Goal: Navigation & Orientation: Find specific page/section

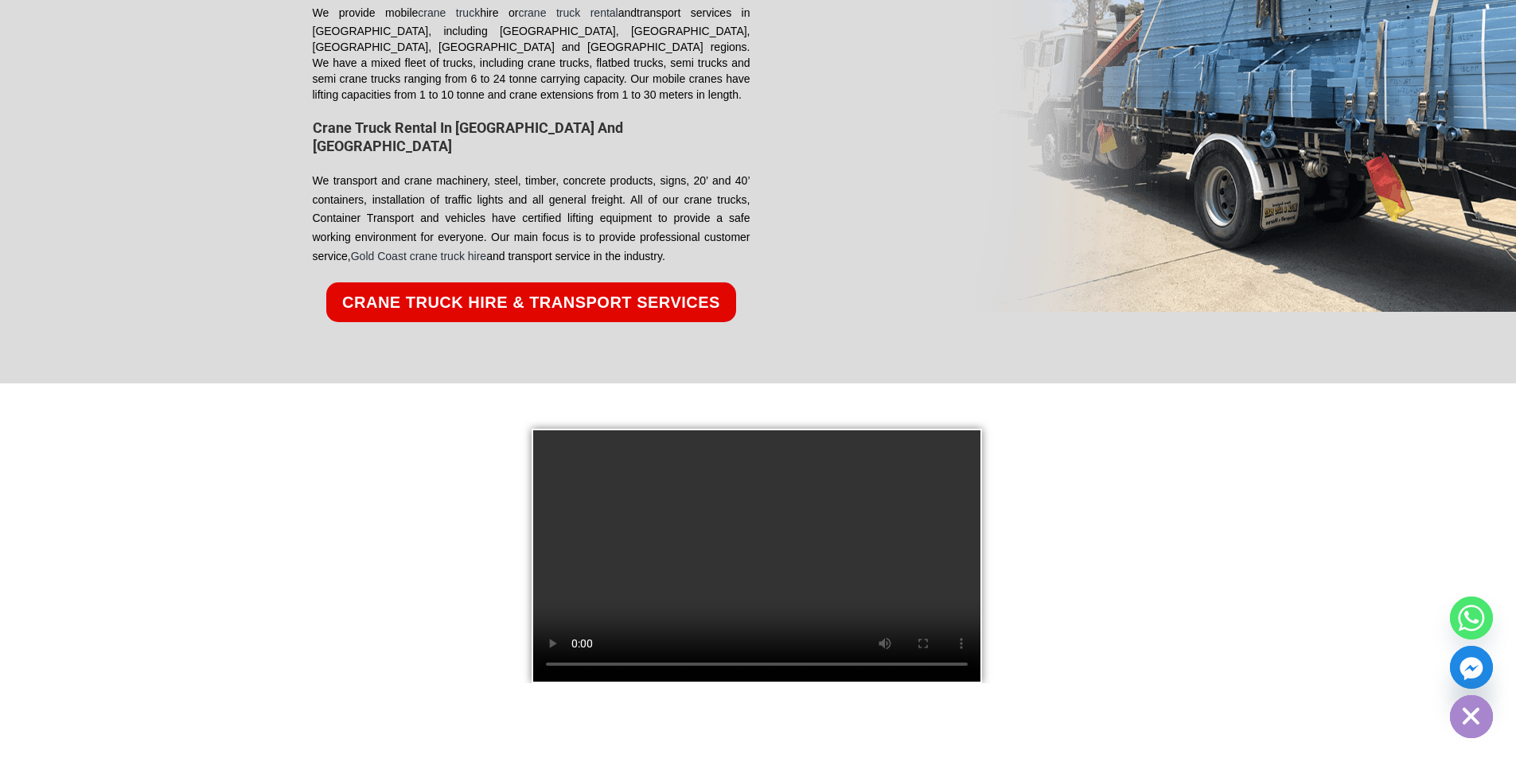
scroll to position [2388, 0]
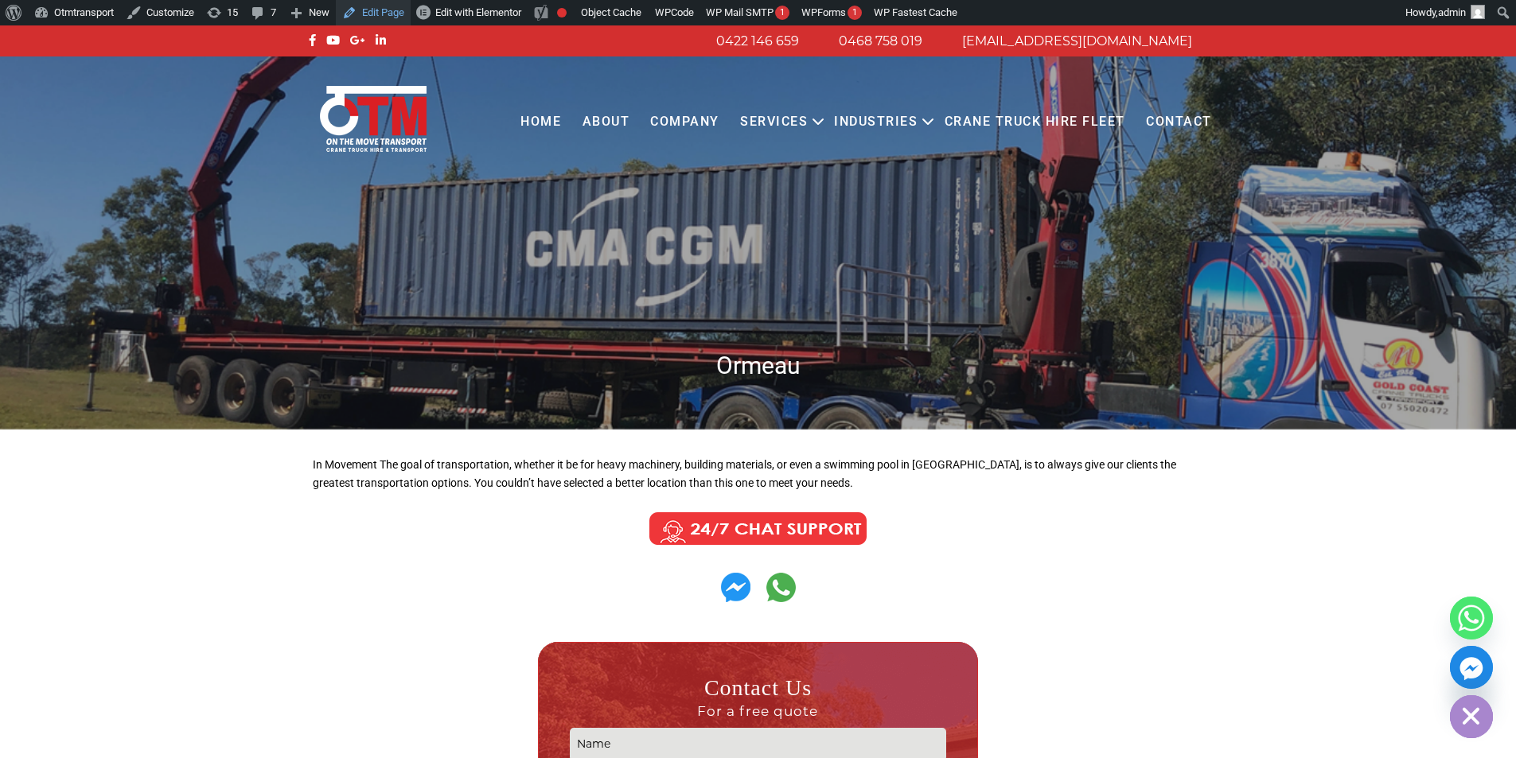
click at [399, 14] on link "Edit Page" at bounding box center [373, 12] width 75 height 25
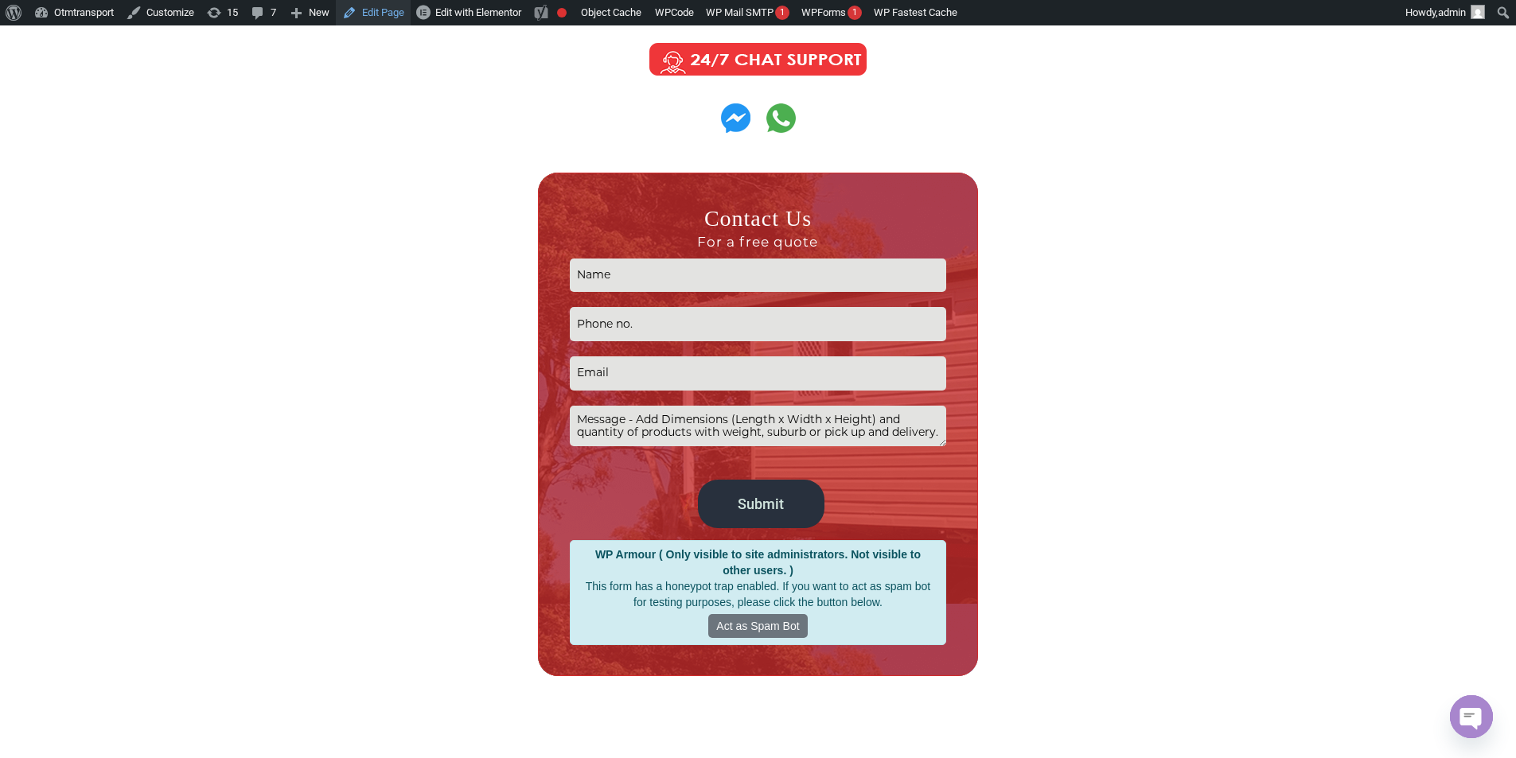
scroll to position [239, 0]
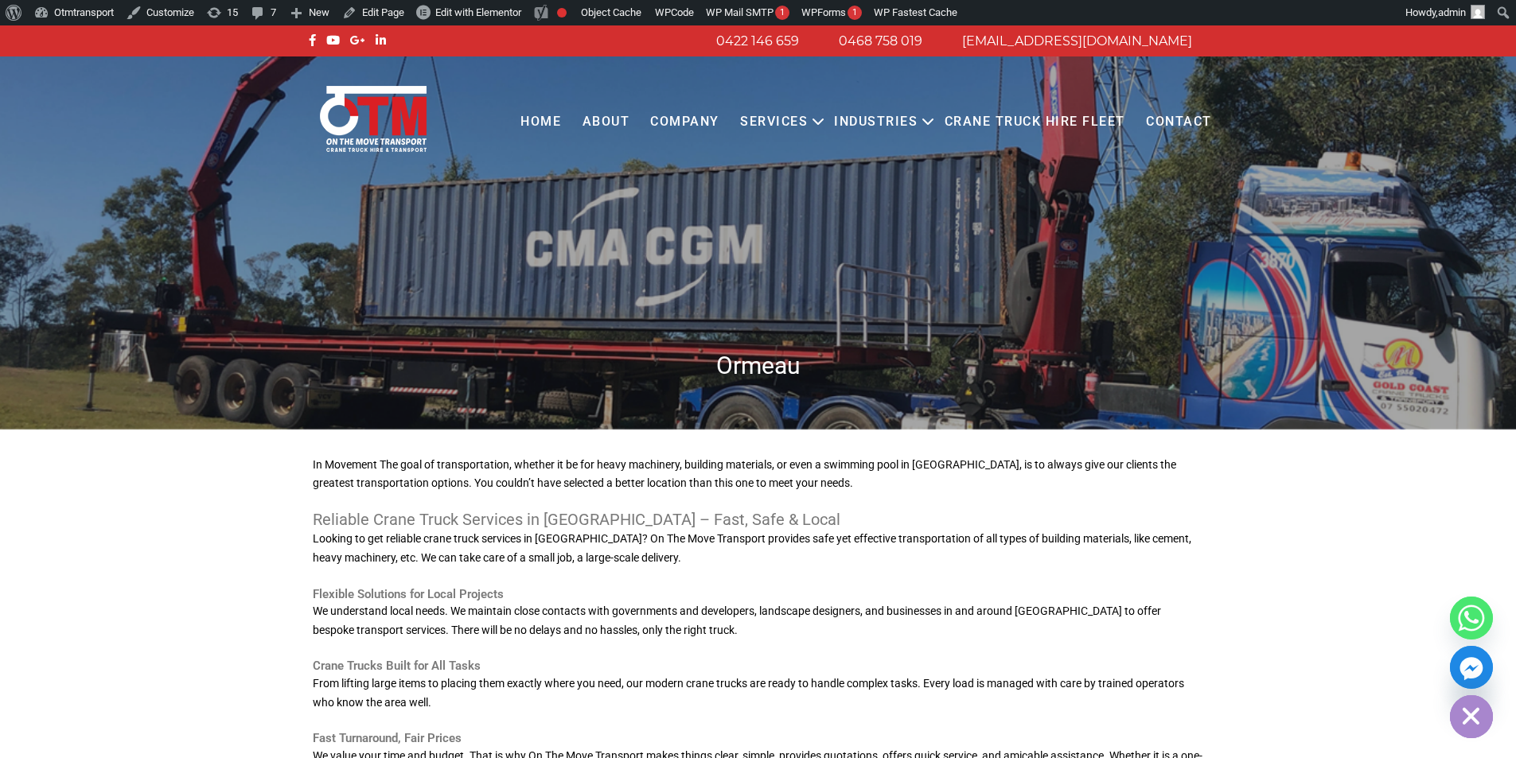
scroll to position [239, 0]
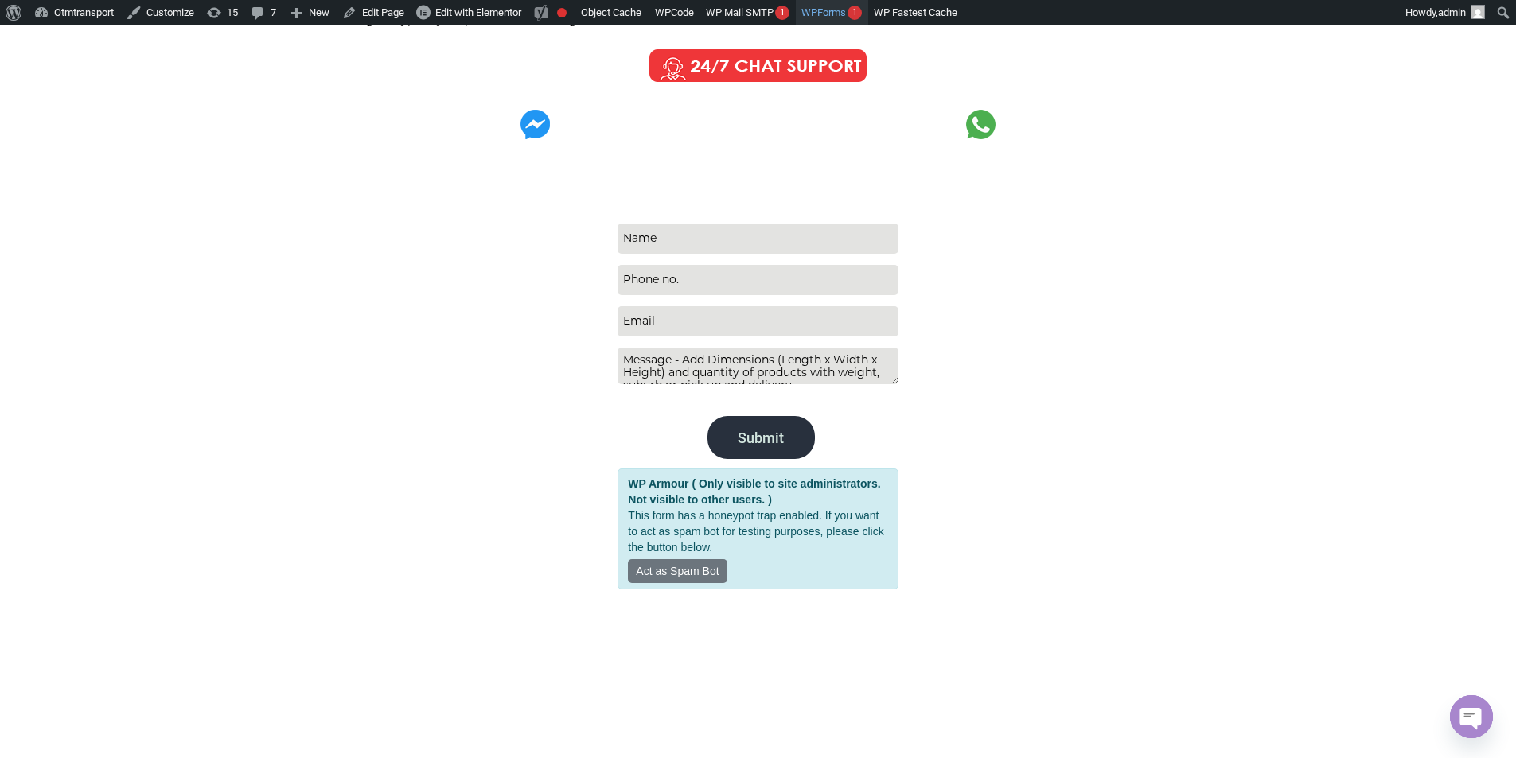
scroll to position [478, 0]
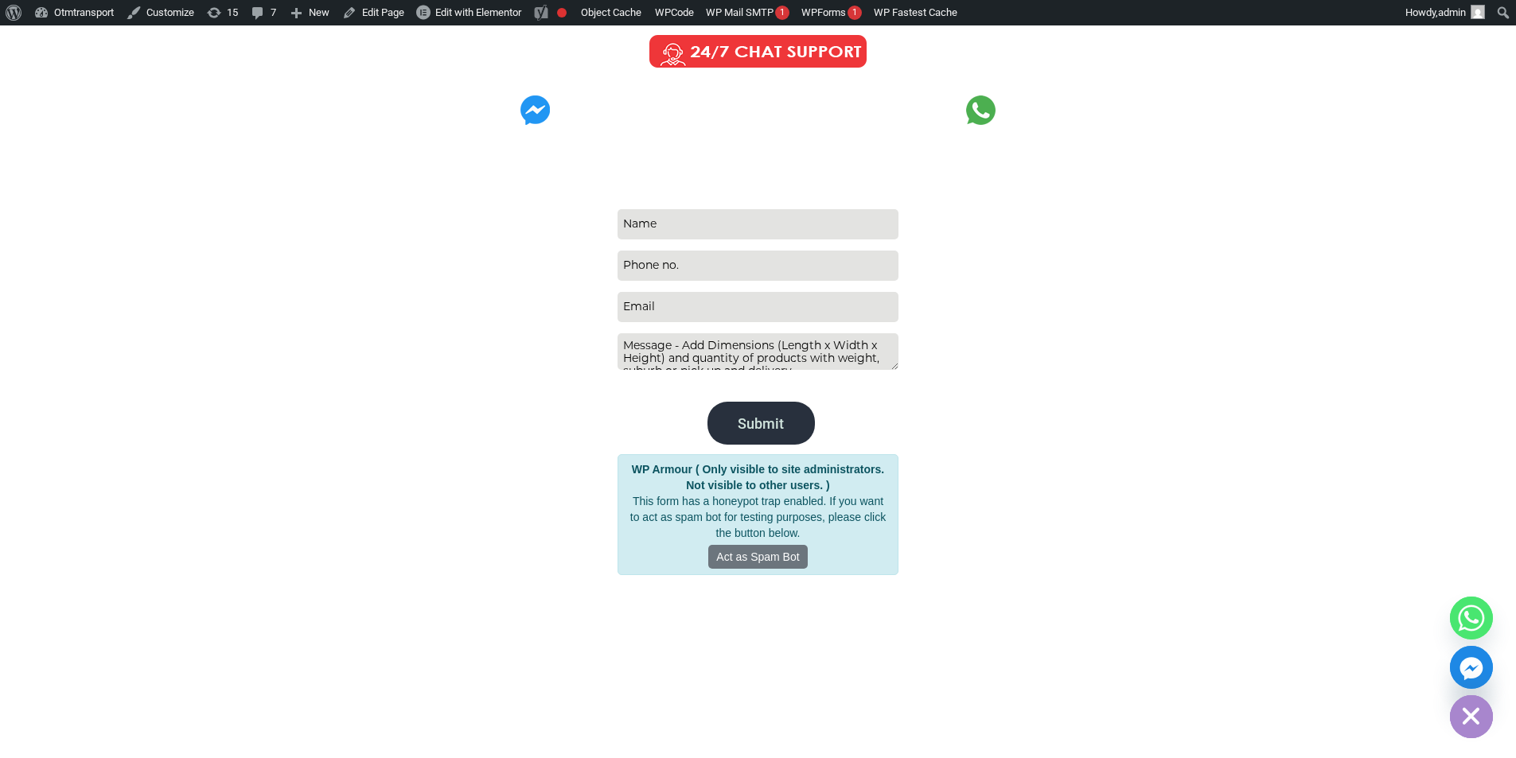
scroll to position [239, 0]
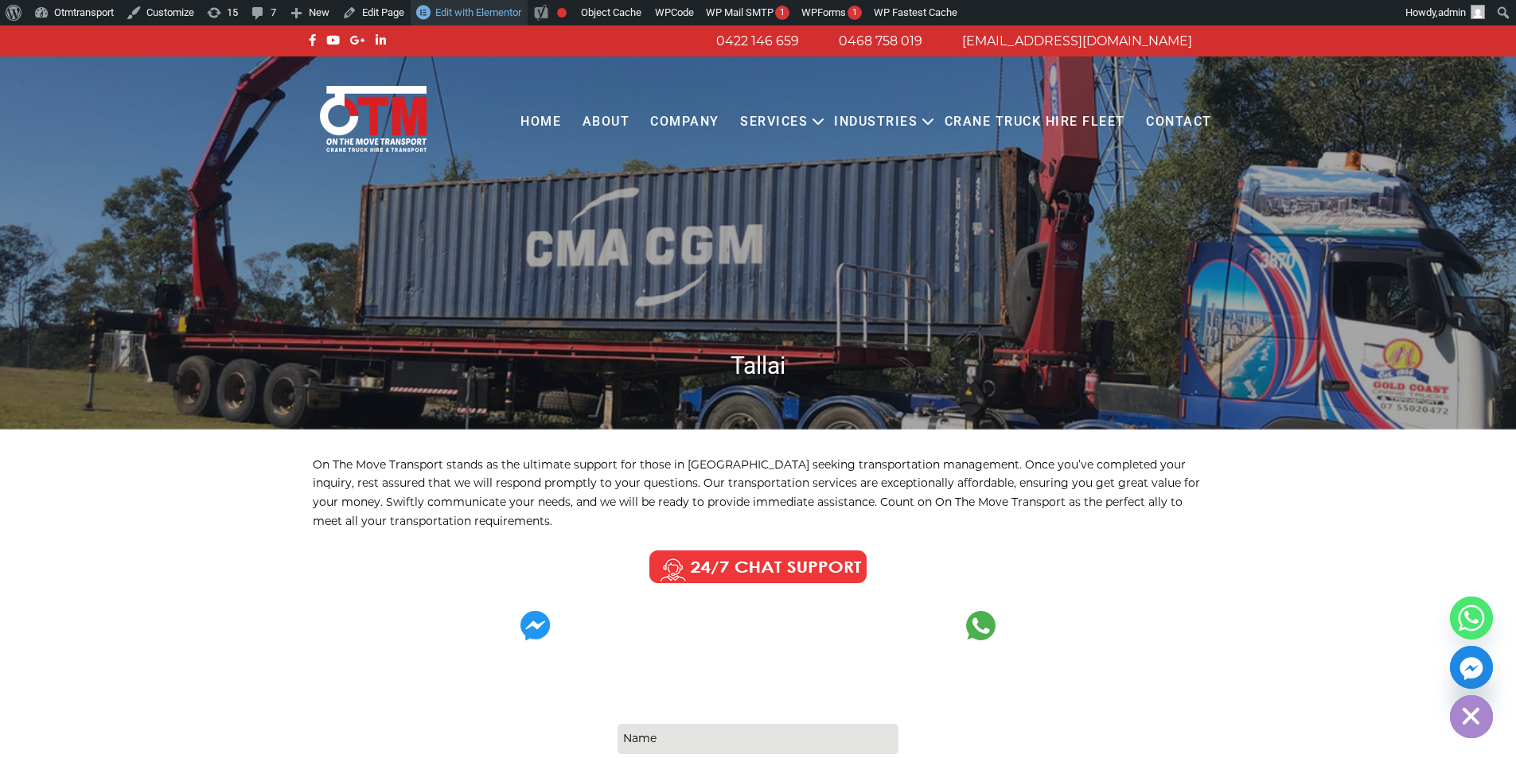
click at [491, 18] on span "Edit with Elementor" at bounding box center [478, 12] width 86 height 12
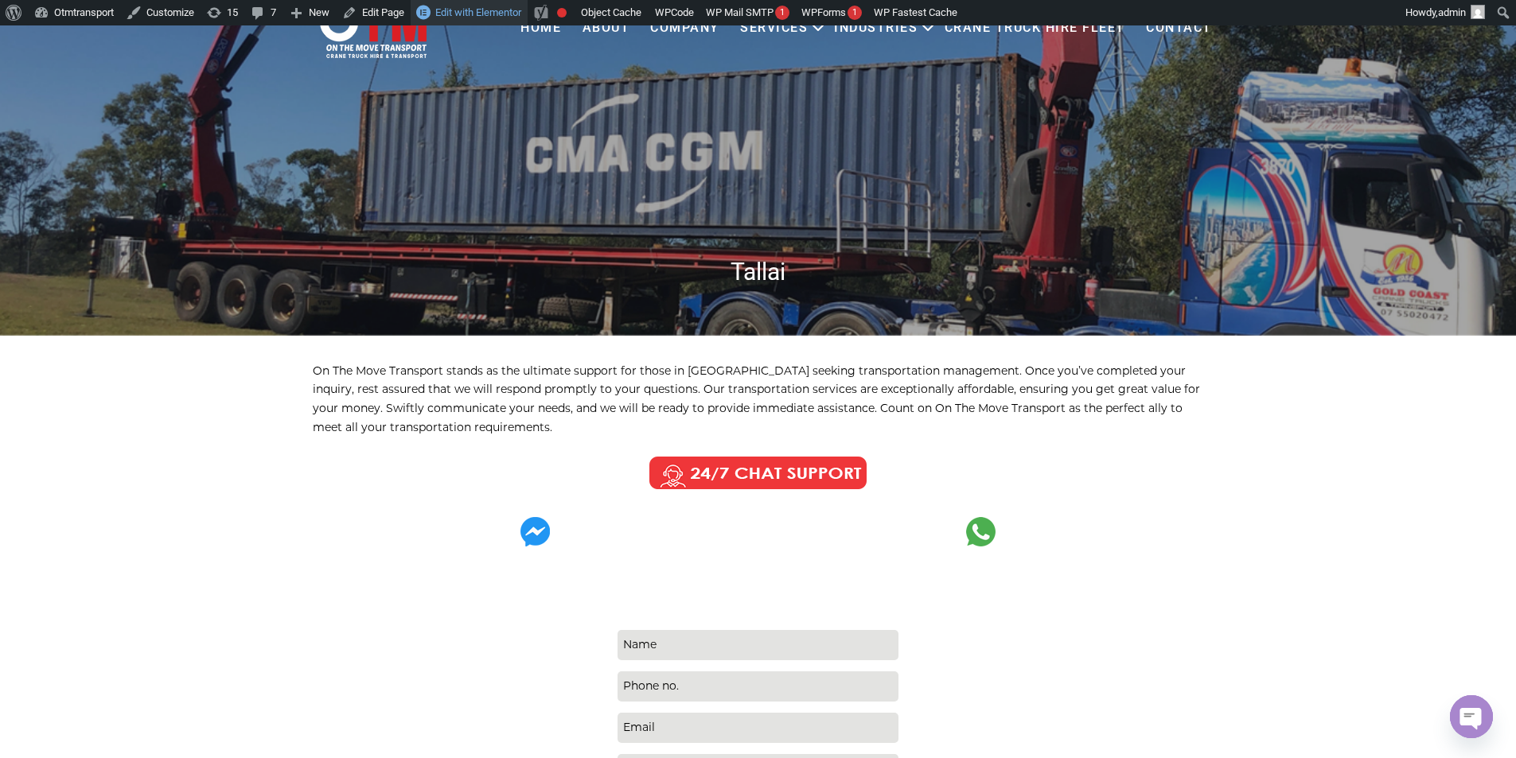
scroll to position [318, 0]
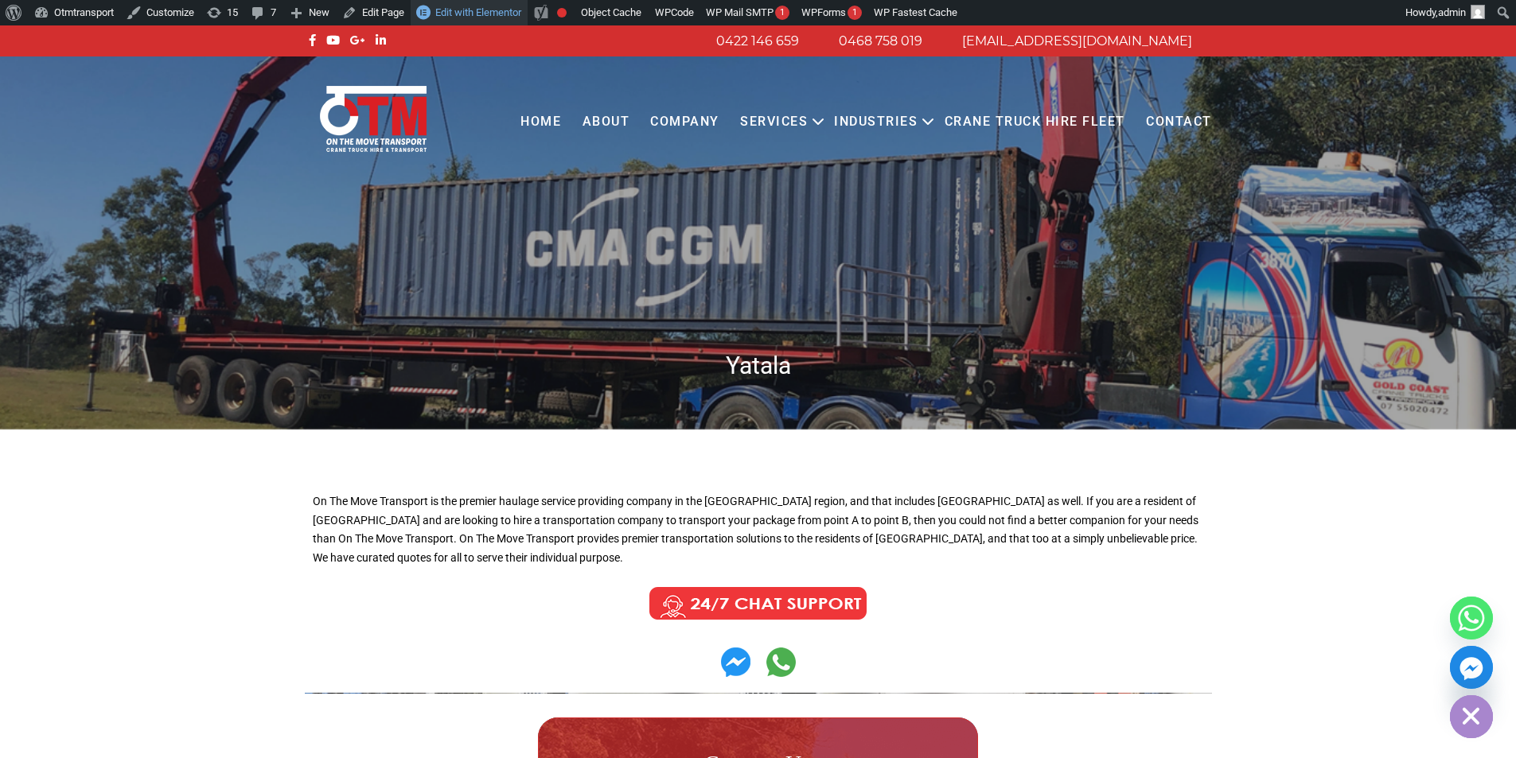
click at [487, 18] on span "Edit with Elementor" at bounding box center [478, 12] width 86 height 12
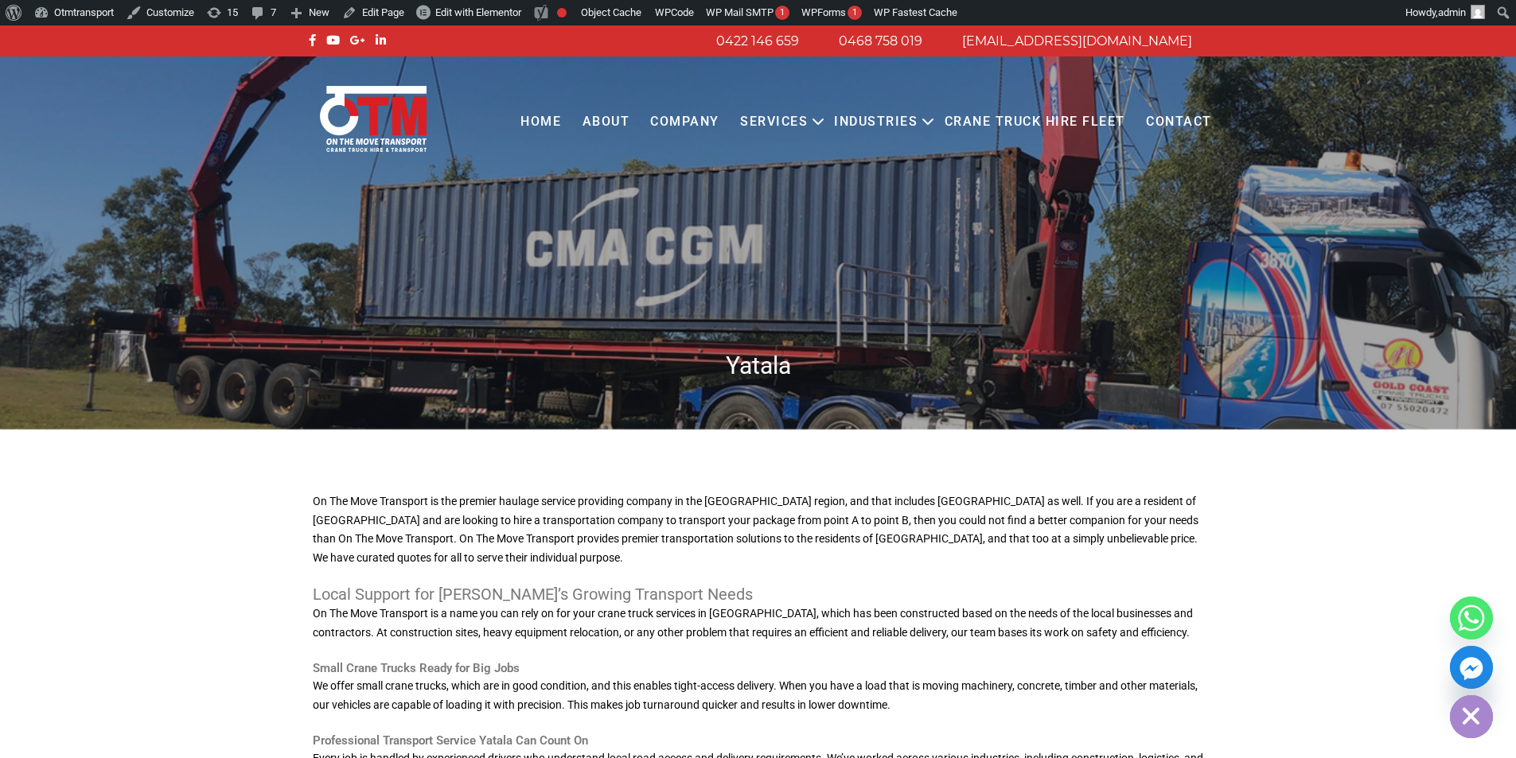
scroll to position [239, 0]
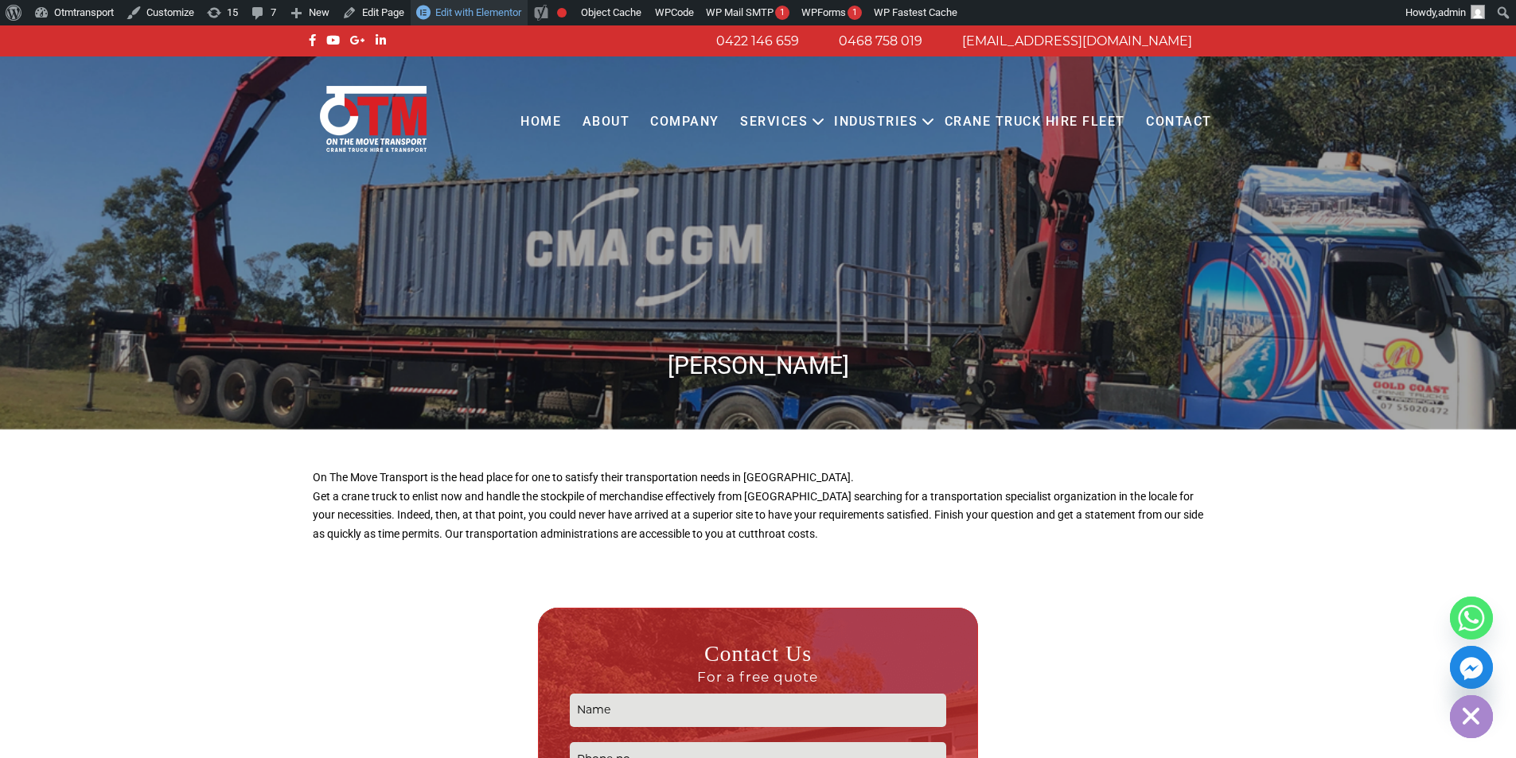
click at [491, 4] on link "Edit with Elementor" at bounding box center [469, 12] width 117 height 25
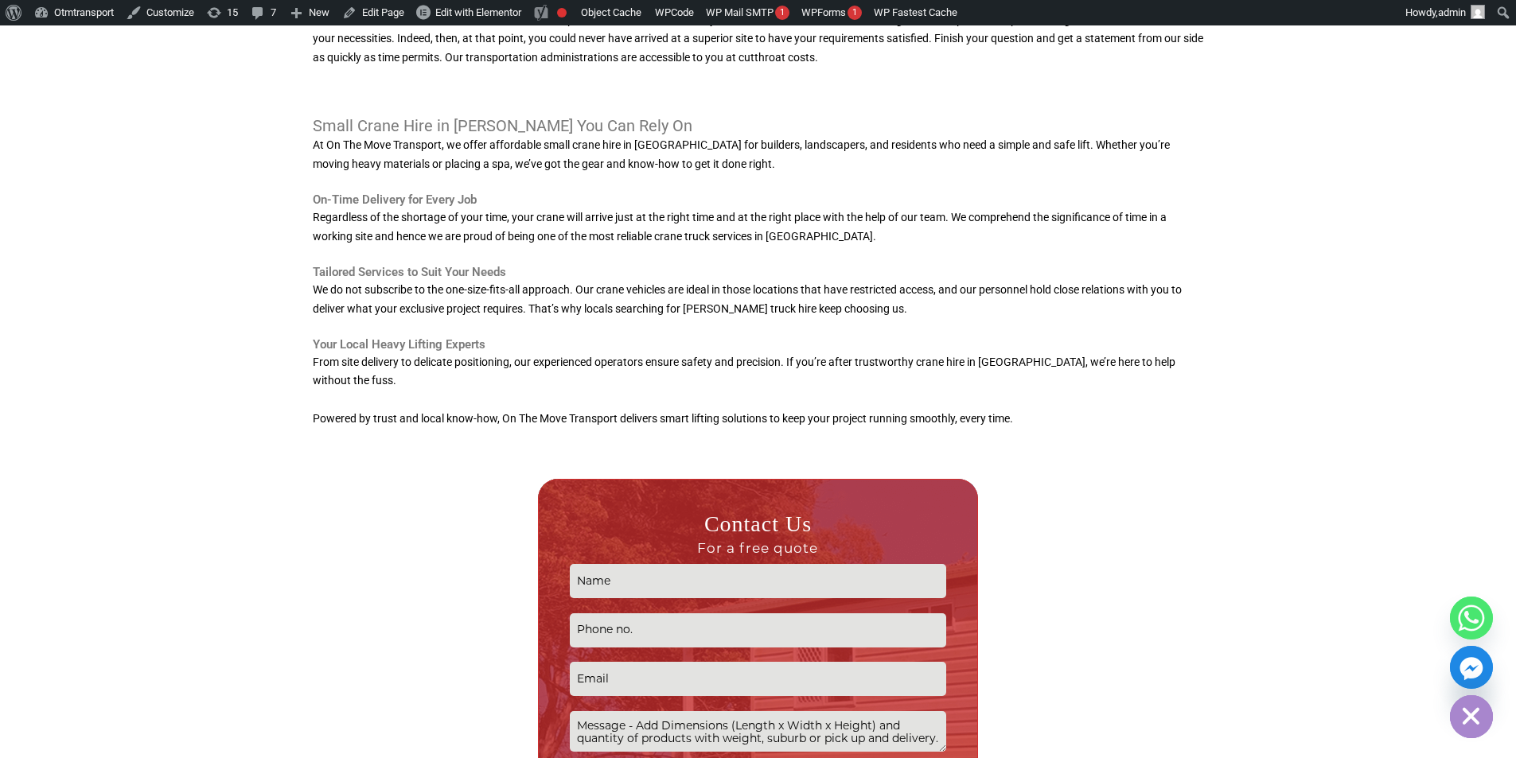
scroll to position [478, 0]
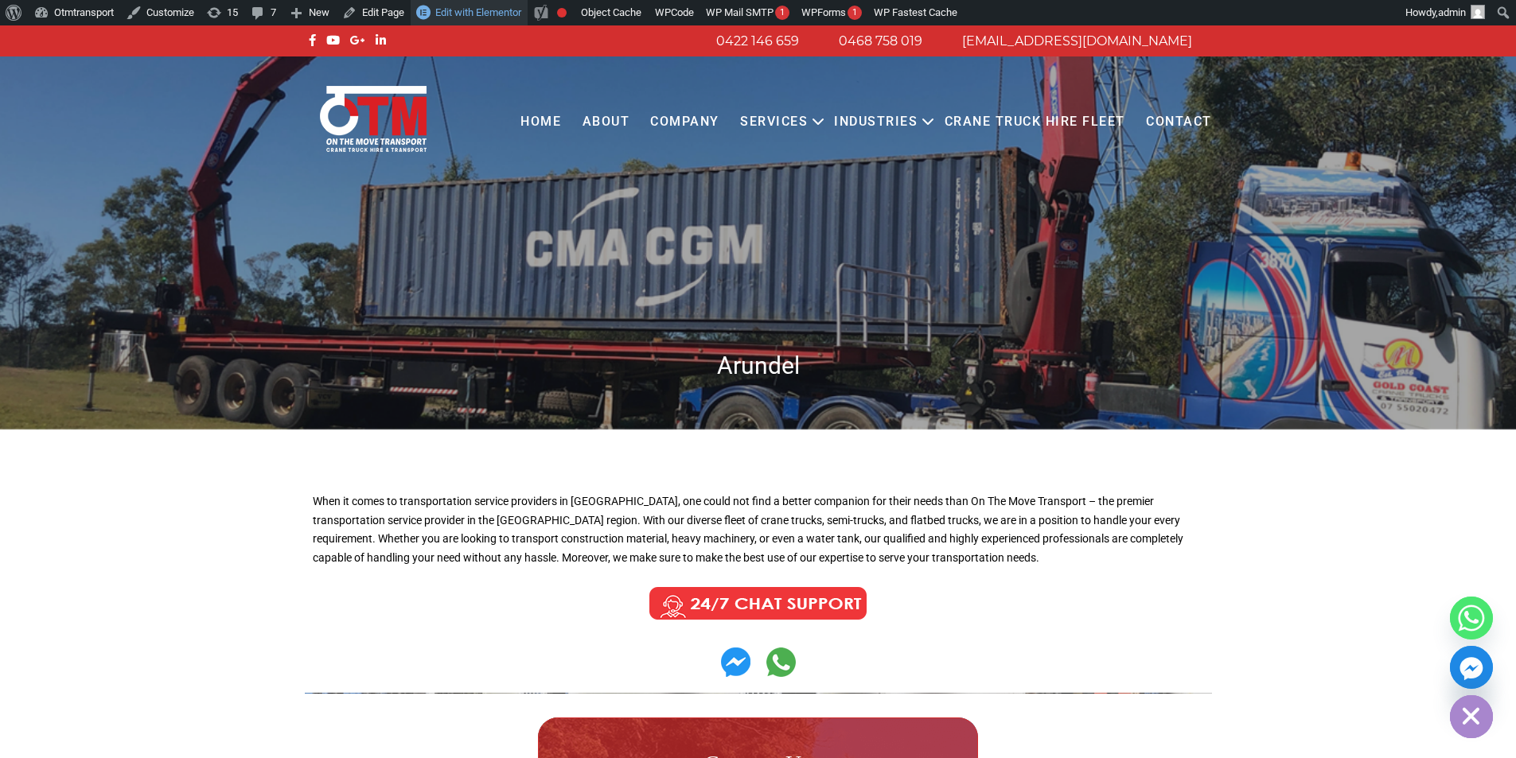
click at [491, 11] on span "Edit with Elementor" at bounding box center [478, 12] width 86 height 12
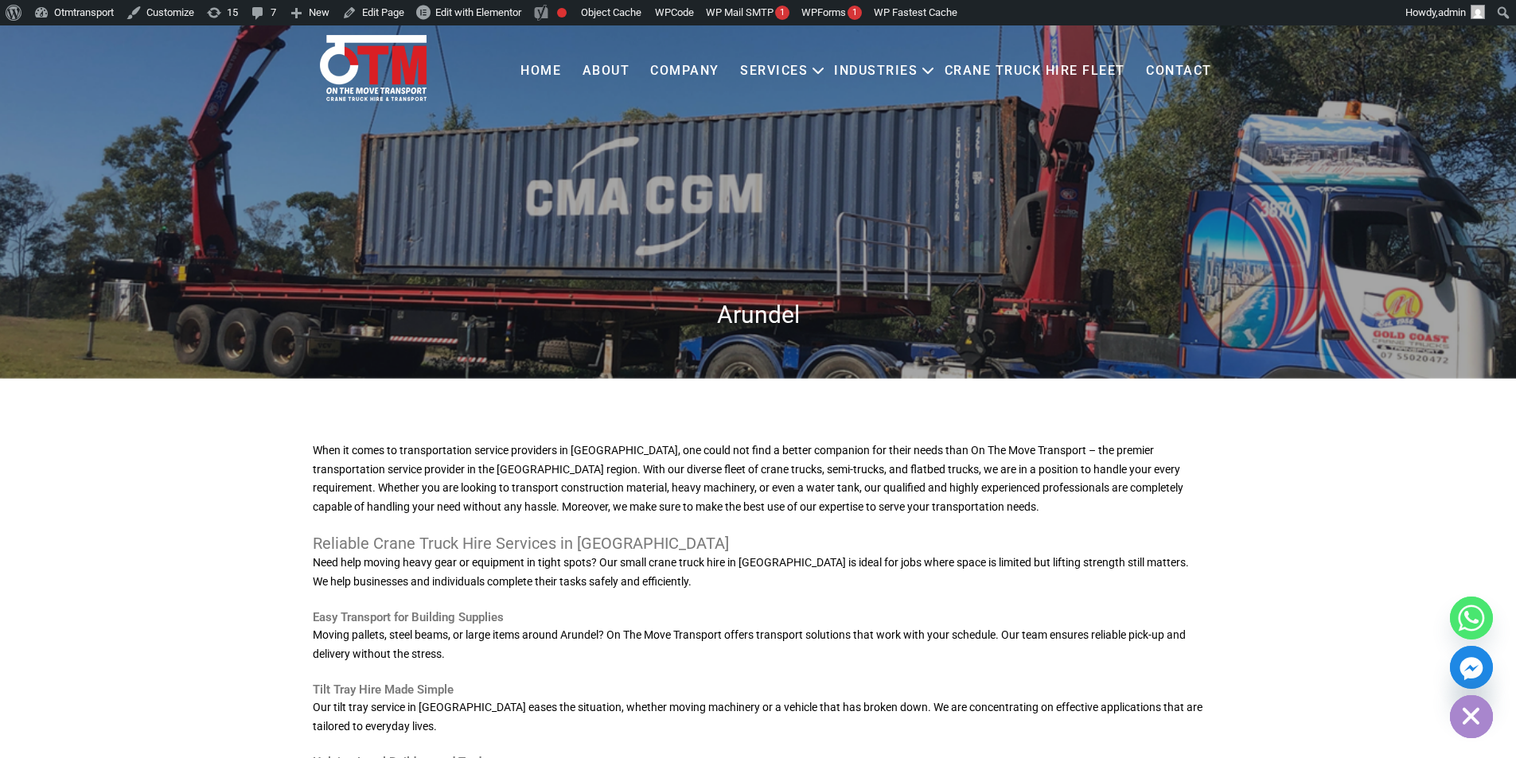
scroll to position [80, 0]
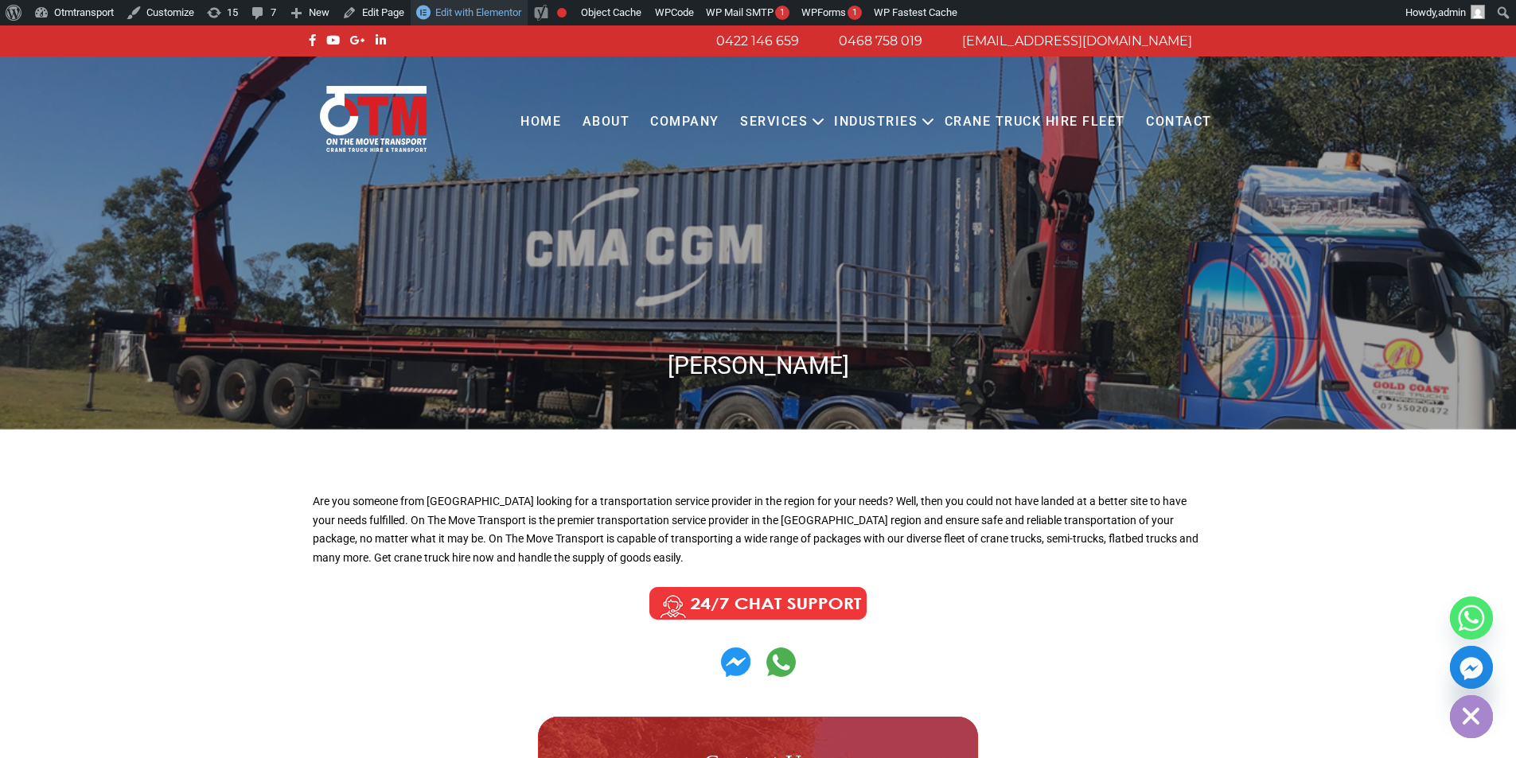
click at [485, 5] on link "Edit with Elementor" at bounding box center [469, 12] width 117 height 25
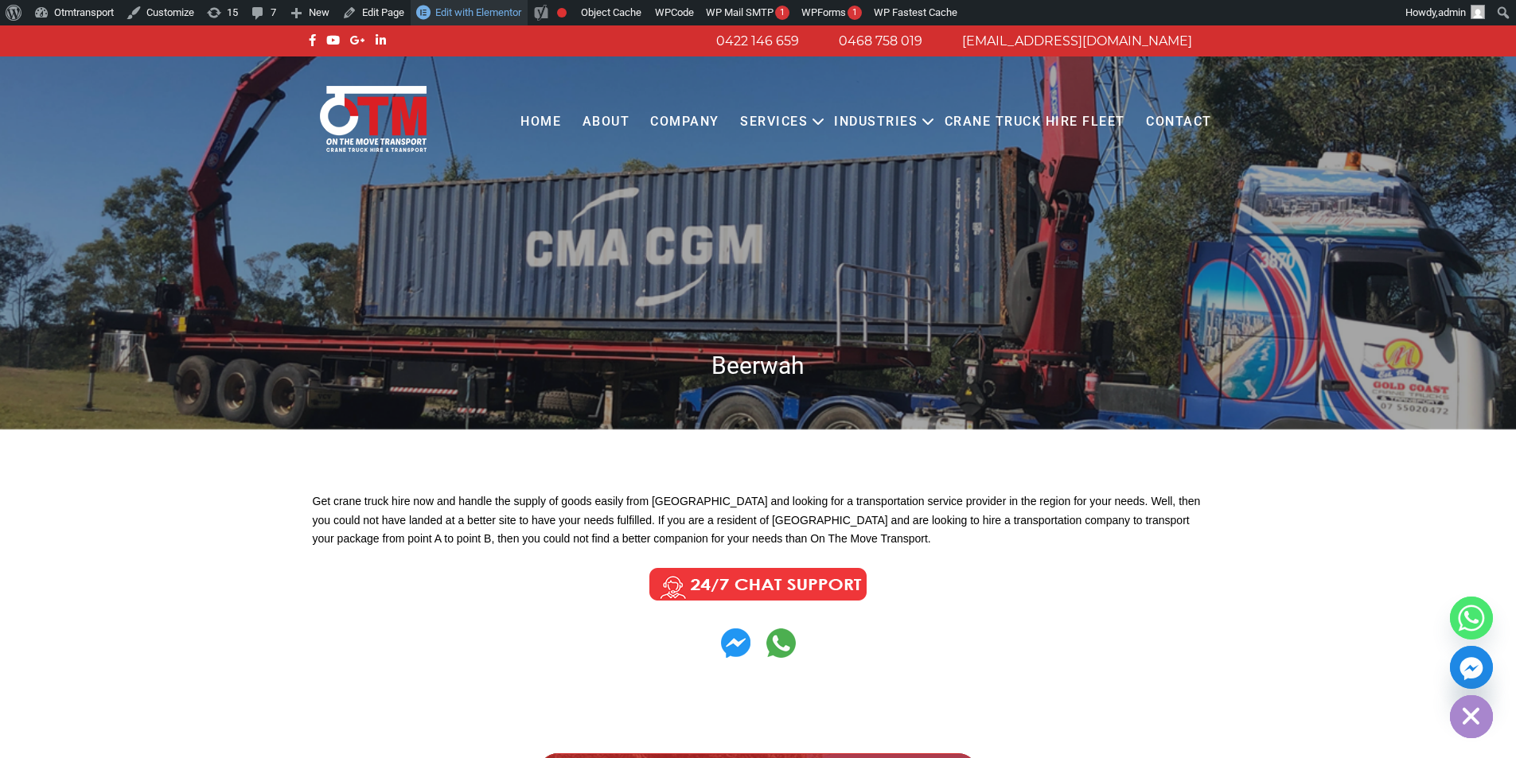
click at [507, 11] on span "Edit with Elementor" at bounding box center [478, 12] width 86 height 12
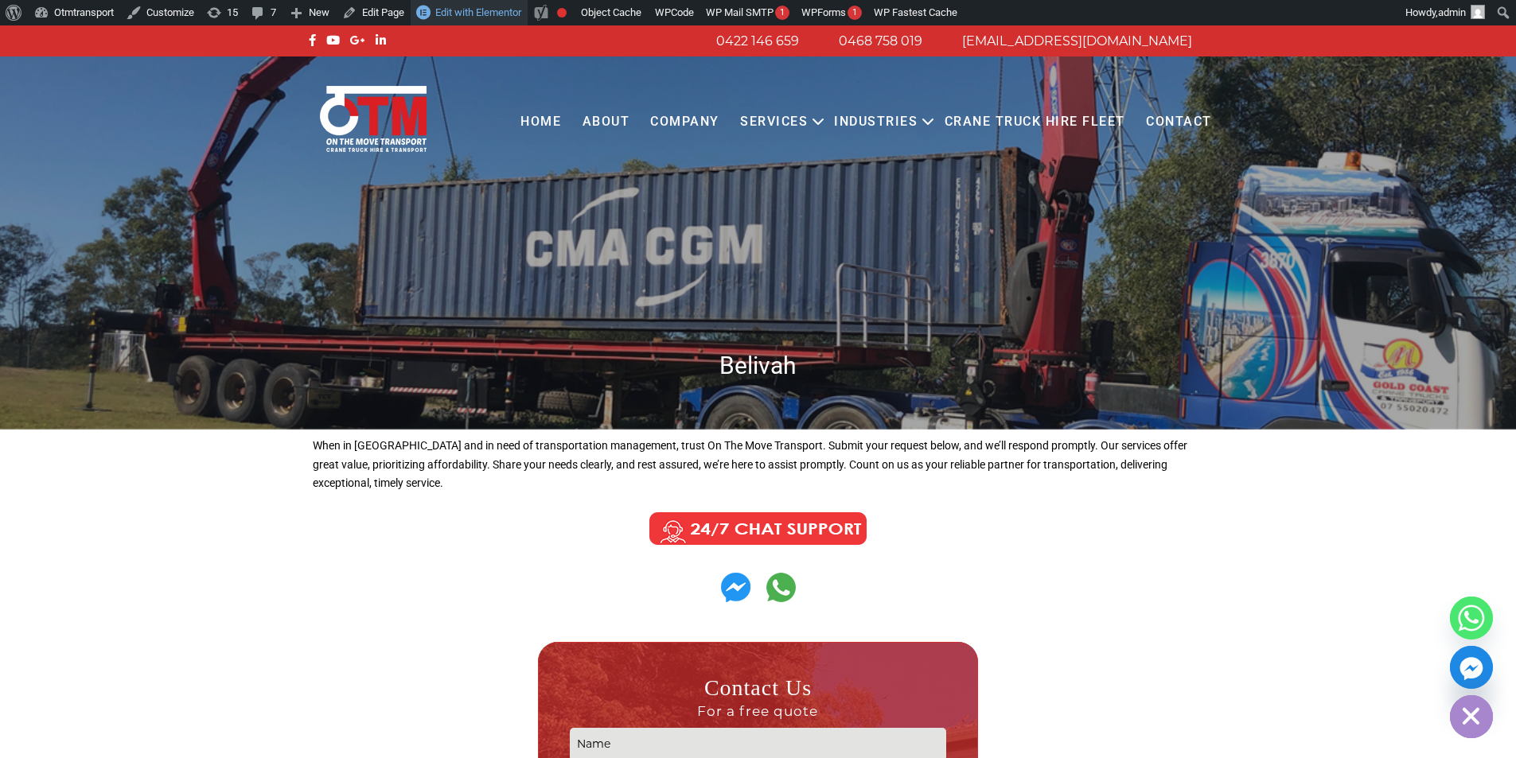
click at [481, 12] on span "Edit with Elementor" at bounding box center [478, 12] width 86 height 12
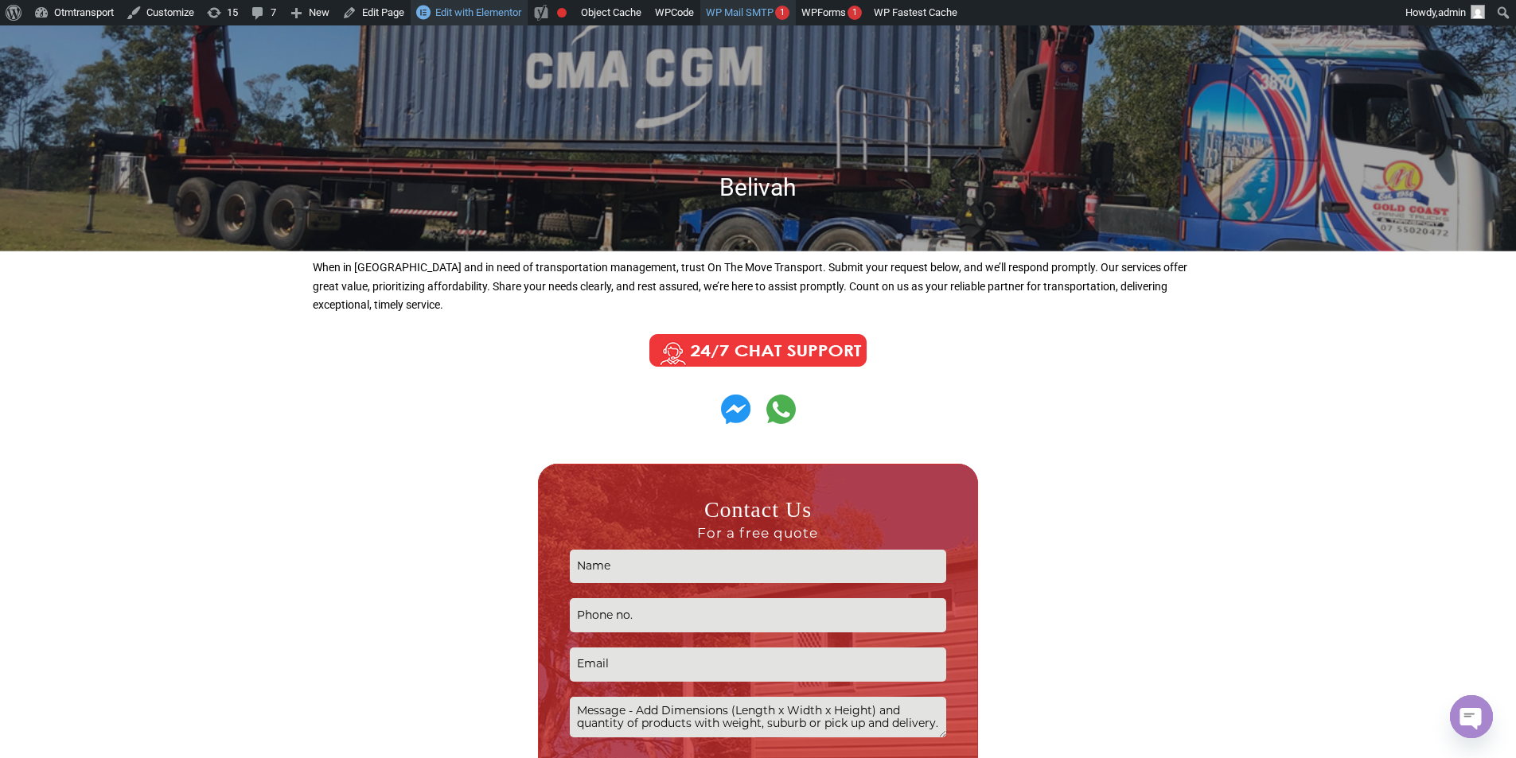
scroll to position [159, 0]
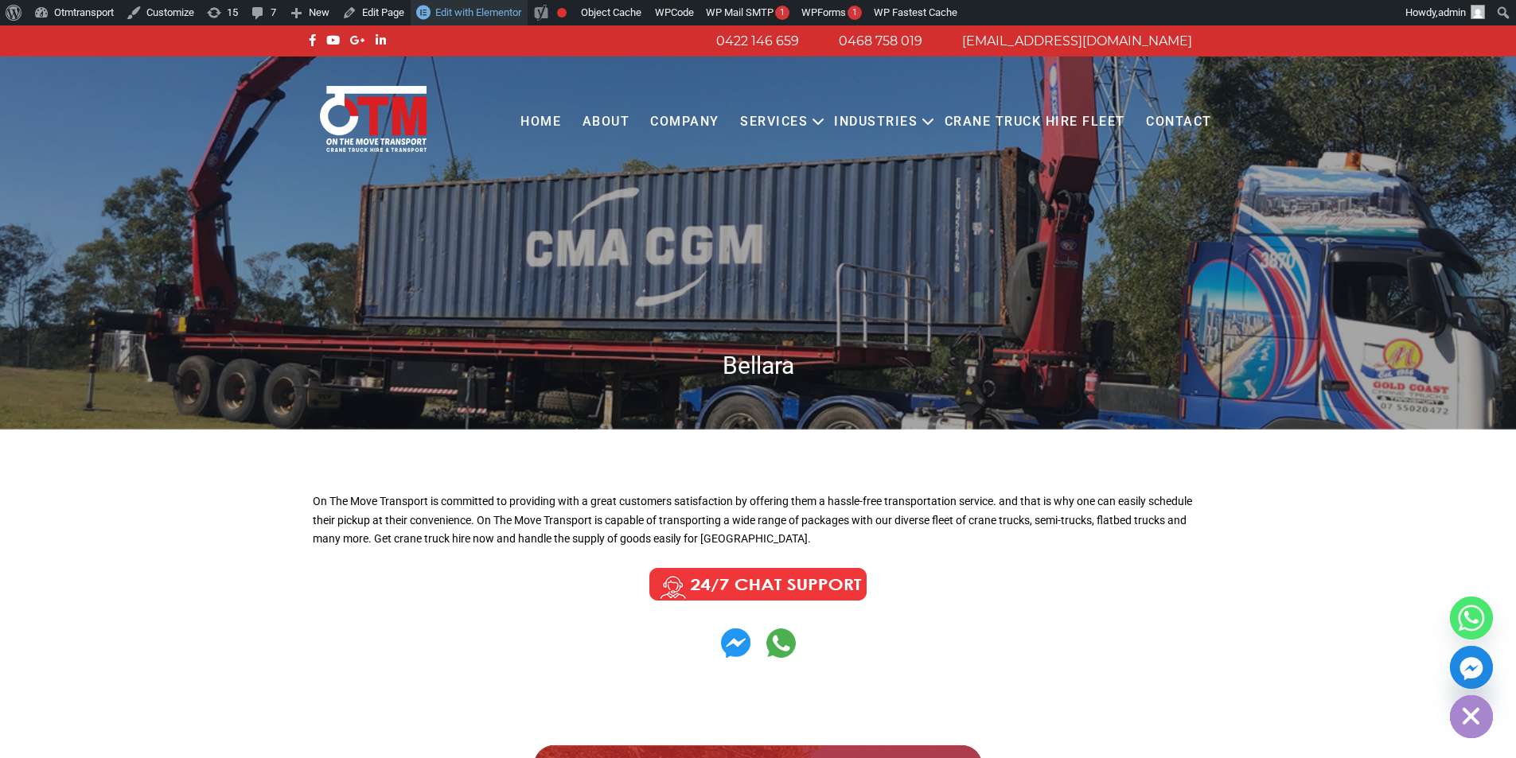
click at [466, 18] on span "Edit with Elementor" at bounding box center [478, 12] width 86 height 12
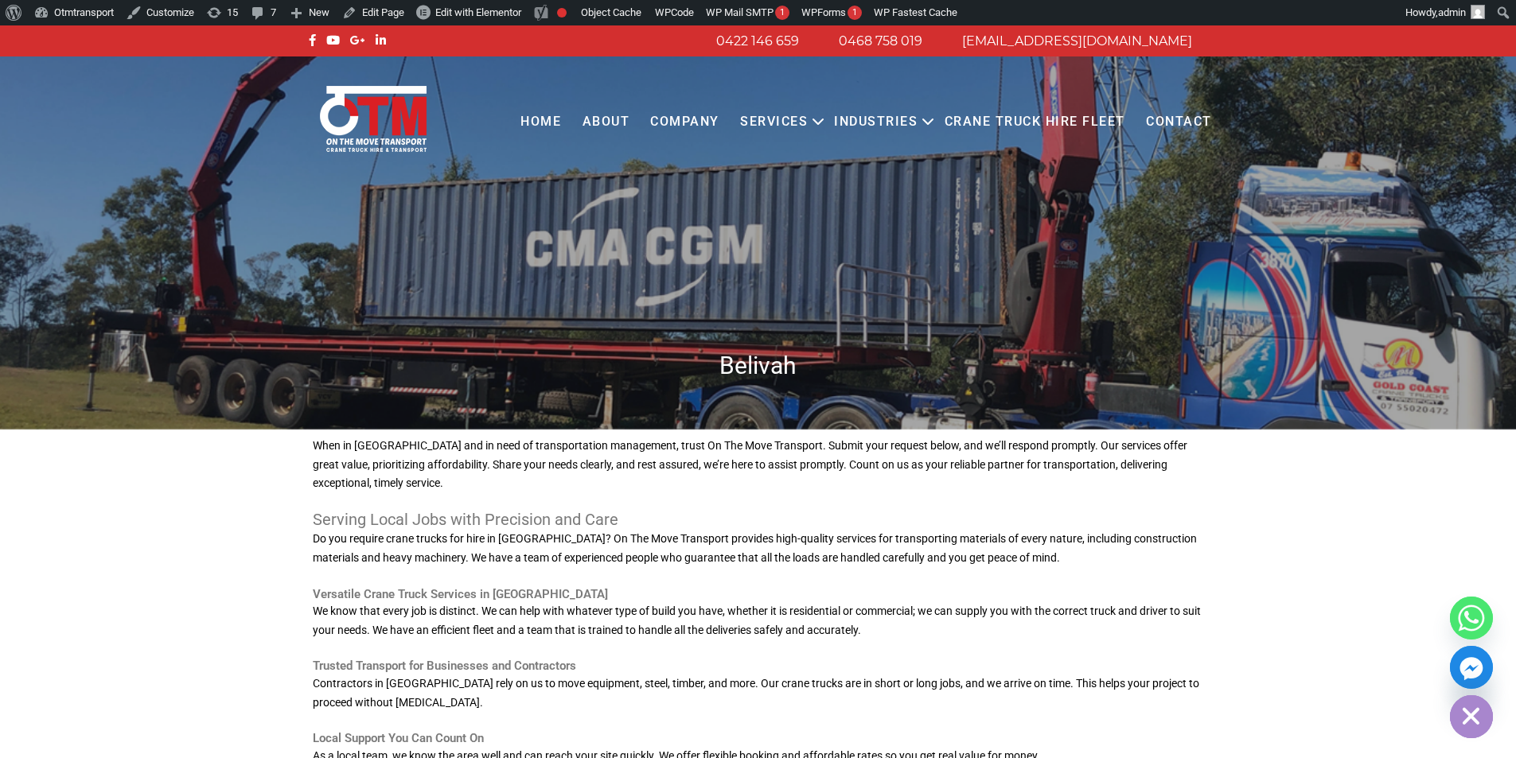
scroll to position [159, 0]
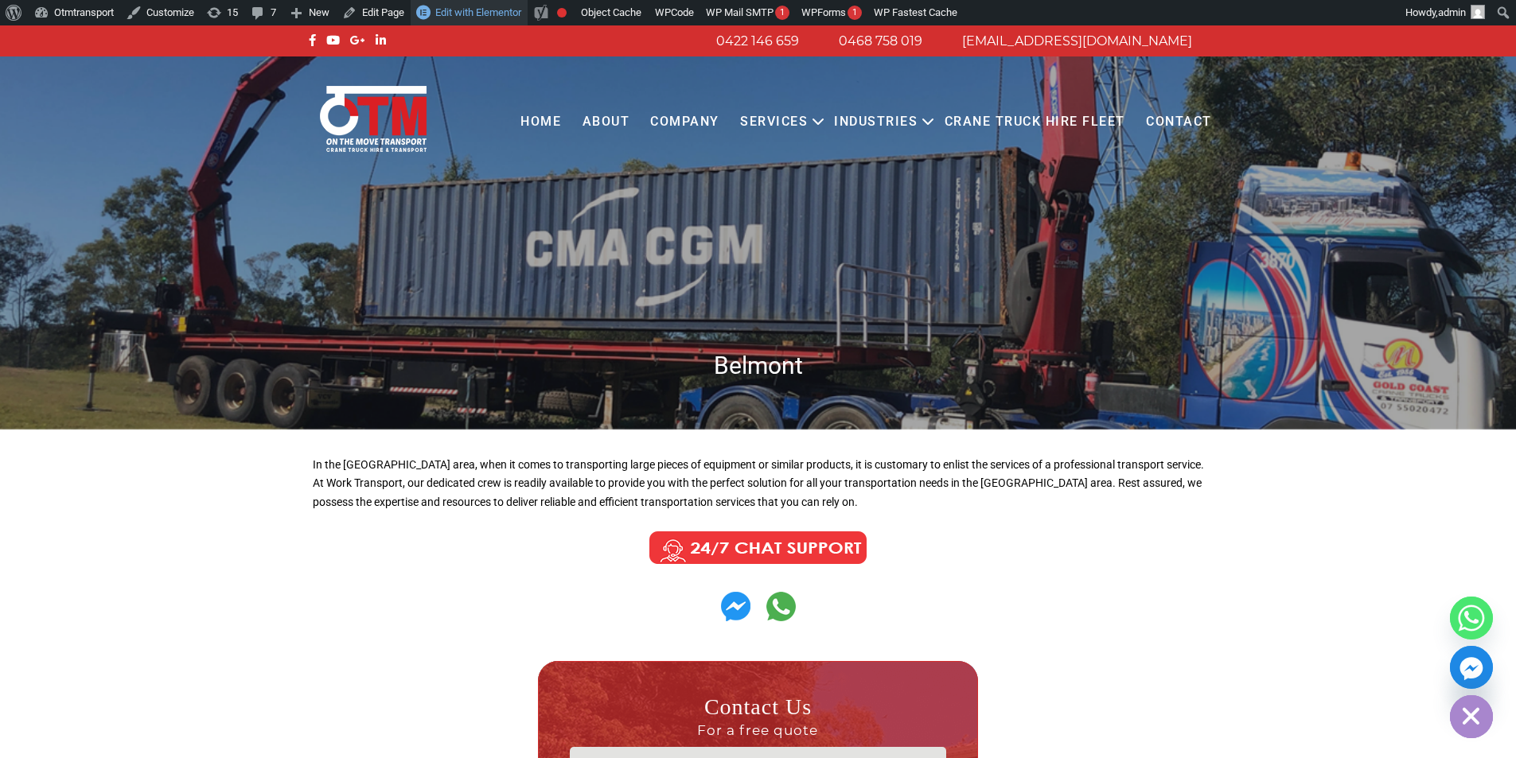
click at [499, 8] on span "Edit with Elementor" at bounding box center [478, 12] width 86 height 12
